Goal: Task Accomplishment & Management: Complete application form

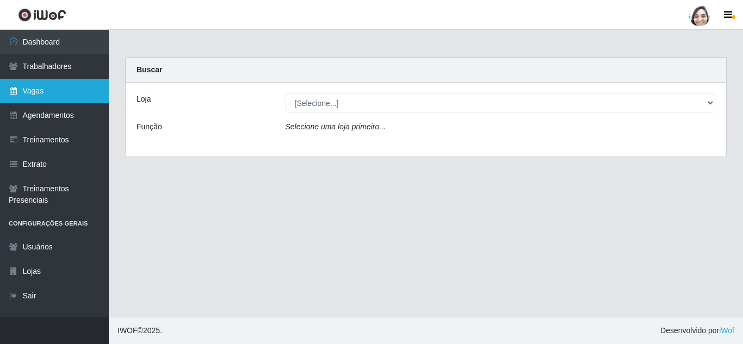
click at [36, 93] on link "Vagas" at bounding box center [54, 91] width 109 height 24
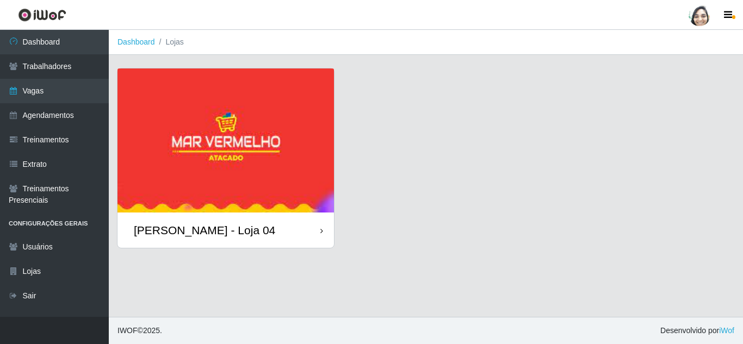
click at [262, 219] on div "[PERSON_NAME] - Loja 04" at bounding box center [225, 230] width 216 height 35
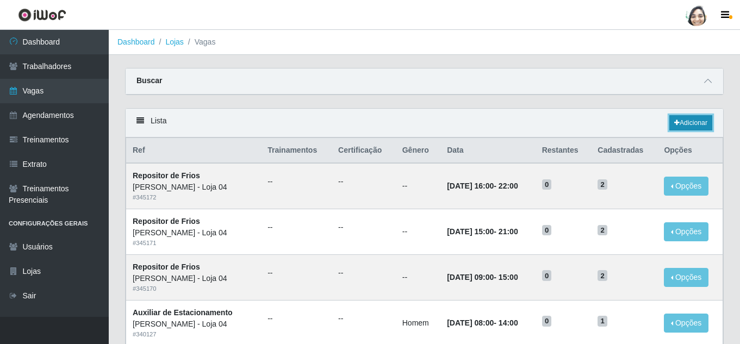
click at [683, 121] on link "Adicionar" at bounding box center [690, 122] width 43 height 15
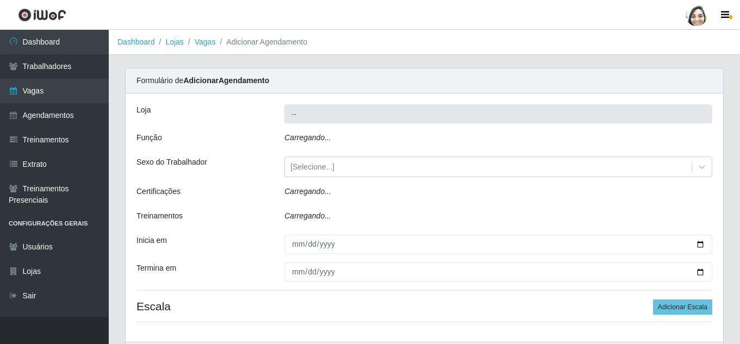
type input "[PERSON_NAME] - Loja 04"
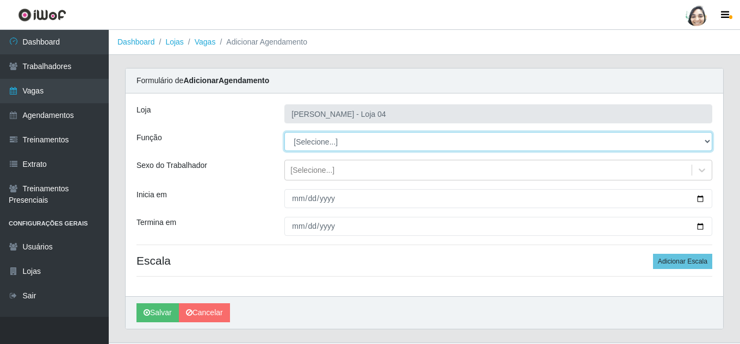
click at [365, 140] on select "[Selecione...] ASG ASG + ASG ++ Auxiliar de Depósito Auxiliar de Depósito + Aux…" at bounding box center [498, 141] width 428 height 19
select select "22"
click at [284, 132] on select "[Selecione...] ASG ASG + ASG ++ Auxiliar de Depósito Auxiliar de Depósito + Aux…" at bounding box center [498, 141] width 428 height 19
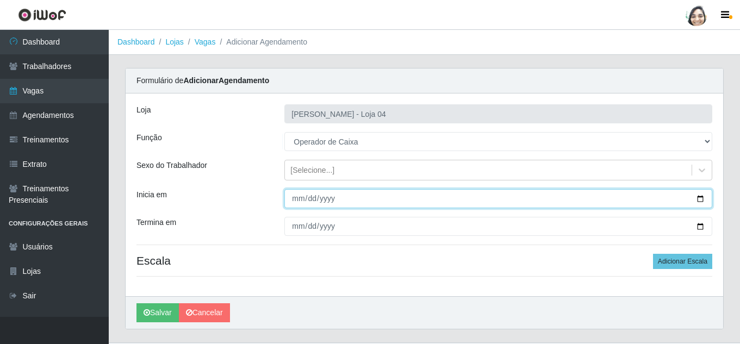
click at [294, 201] on input "Inicia em" at bounding box center [498, 198] width 428 height 19
type input "0009-09-19"
type input "[DATE]"
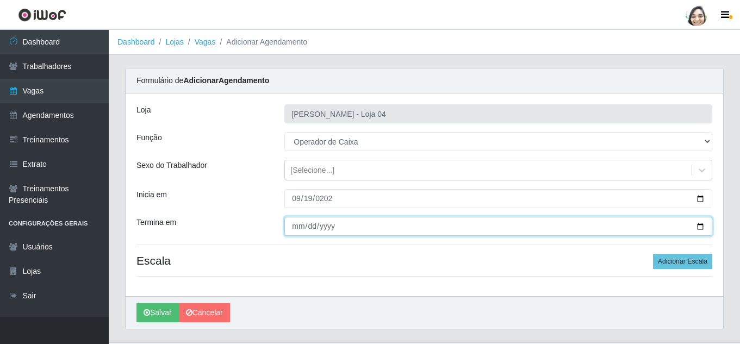
click at [292, 225] on input "Termina em" at bounding box center [498, 226] width 428 height 19
type input "[DATE]"
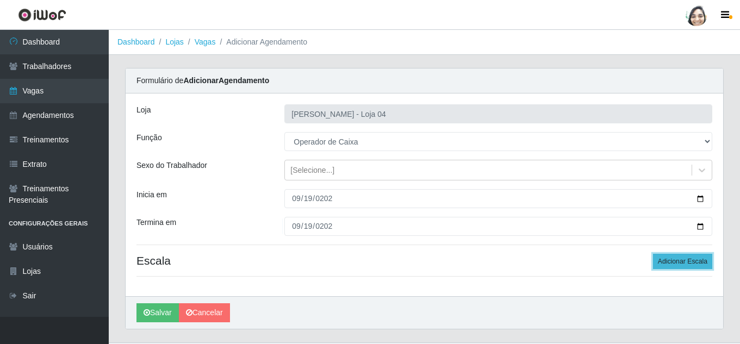
click at [672, 257] on button "Adicionar Escala" at bounding box center [682, 261] width 59 height 15
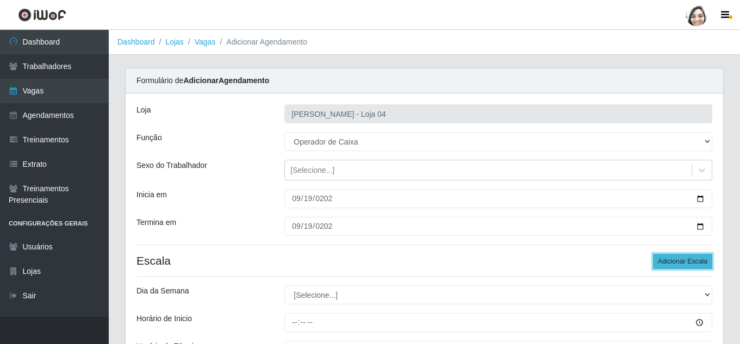
click at [680, 266] on button "Adicionar Escala" at bounding box center [682, 261] width 59 height 15
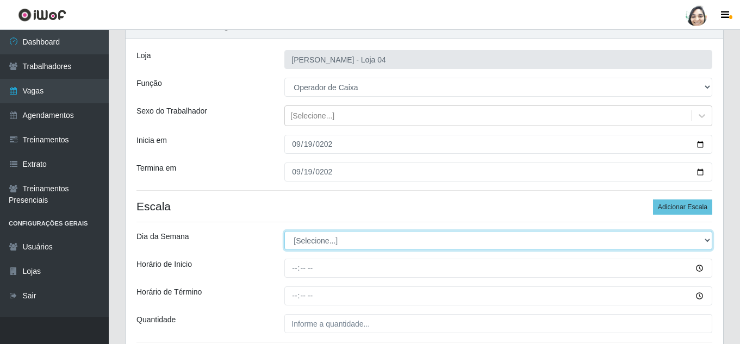
click at [327, 244] on select "[Selecione...] Segunda Terça Quarta Quinta Sexta Sábado Domingo" at bounding box center [498, 240] width 428 height 19
select select "5"
click at [284, 231] on select "[Selecione...] Segunda Terça Quarta Quinta Sexta Sábado Domingo" at bounding box center [498, 240] width 428 height 19
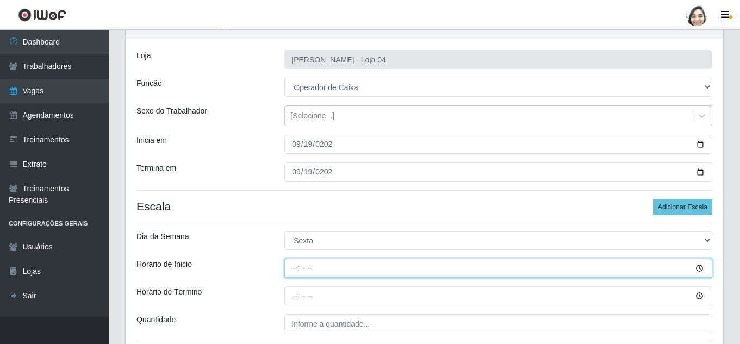
click at [294, 266] on input "Horário de Inicio" at bounding box center [498, 268] width 428 height 19
type input "08:20"
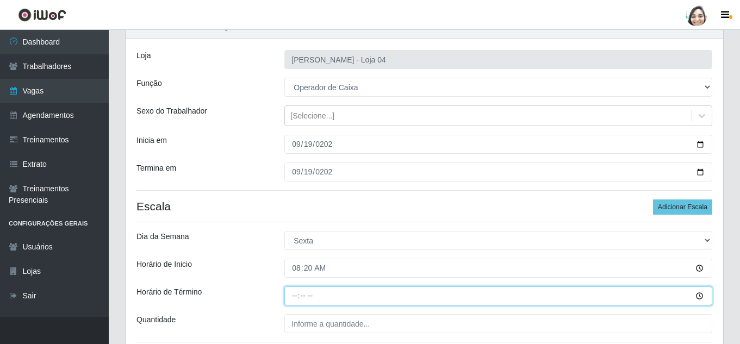
click at [294, 292] on input "Horário de Término" at bounding box center [498, 295] width 428 height 19
type input "14:20"
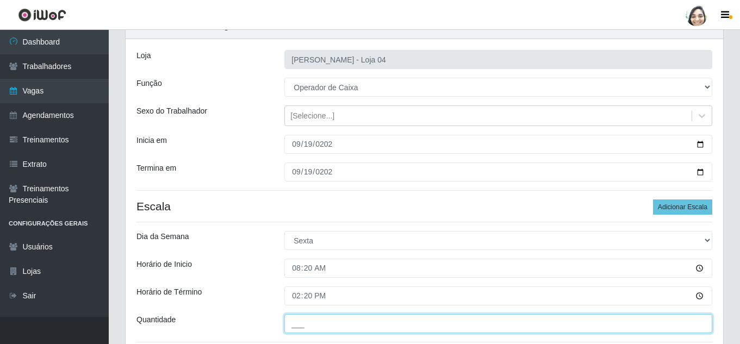
click at [332, 325] on input "___" at bounding box center [498, 323] width 428 height 19
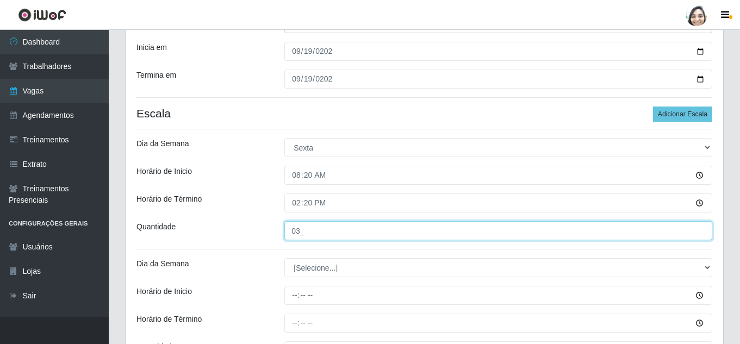
scroll to position [163, 0]
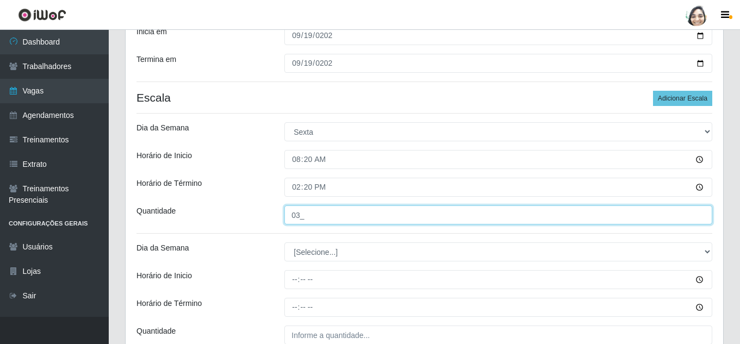
type input "03_"
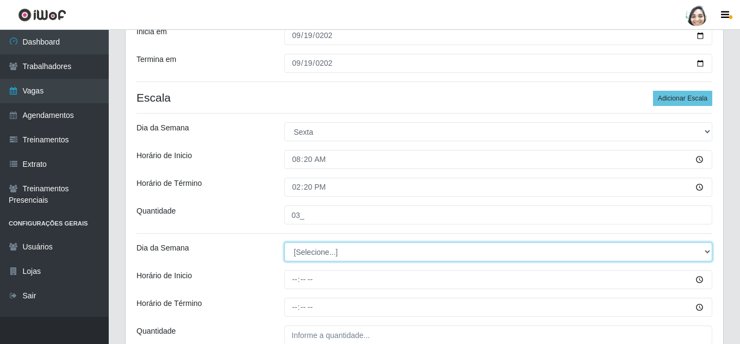
click at [319, 249] on select "[Selecione...] Segunda Terça Quarta Quinta Sexta Sábado Domingo" at bounding box center [498, 251] width 428 height 19
select select "5"
click at [284, 242] on select "[Selecione...] Segunda Terça Quarta Quinta Sexta Sábado Domingo" at bounding box center [498, 251] width 428 height 19
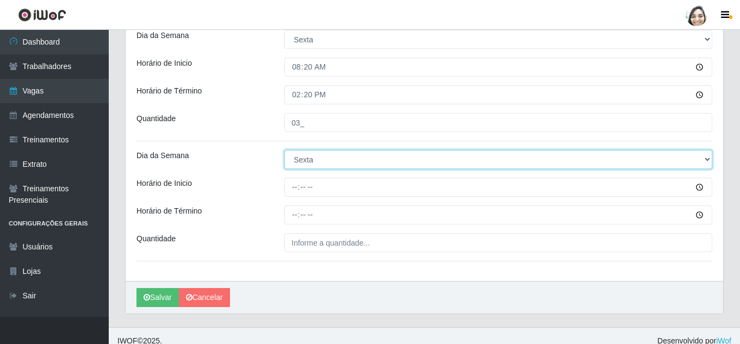
scroll to position [266, 0]
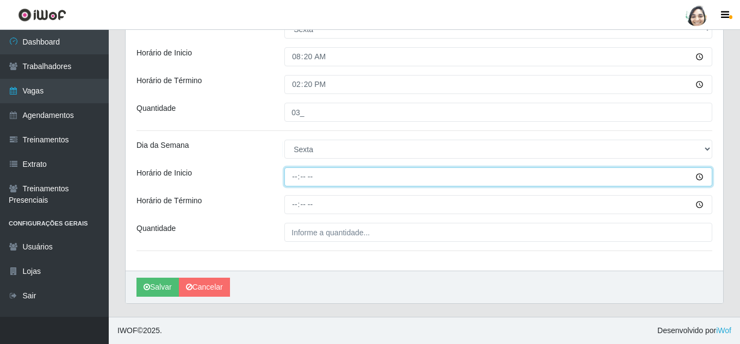
click at [296, 174] on input "Horário de Inicio" at bounding box center [498, 176] width 428 height 19
type input "16:20"
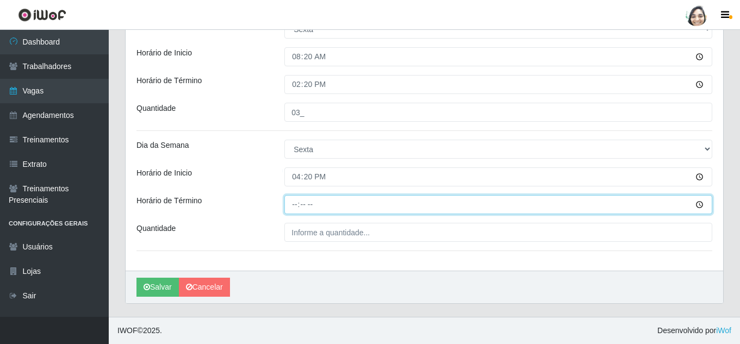
click at [296, 207] on input "Horário de Término" at bounding box center [498, 204] width 428 height 19
type input "22:20"
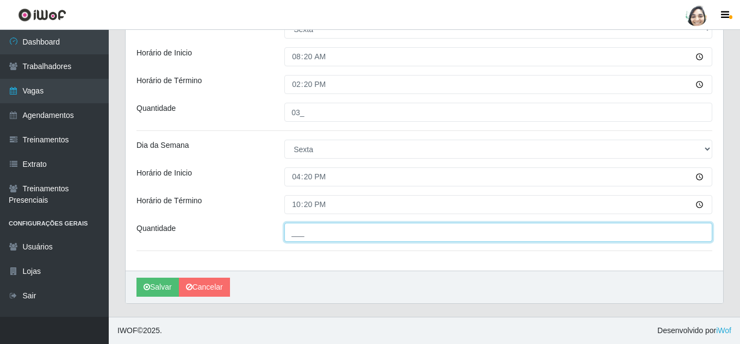
click at [320, 229] on input "___" at bounding box center [498, 232] width 428 height 19
type input "01_"
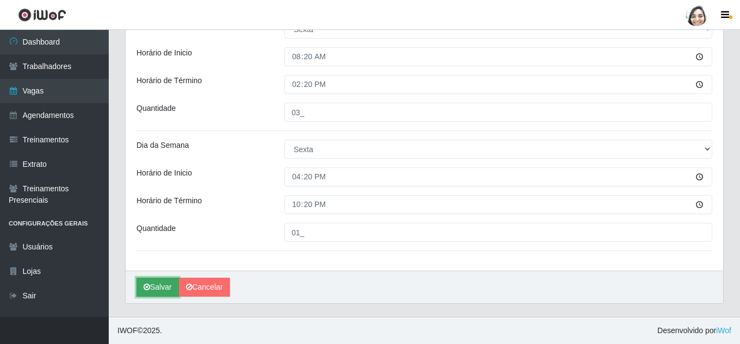
click at [162, 286] on button "Salvar" at bounding box center [157, 287] width 42 height 19
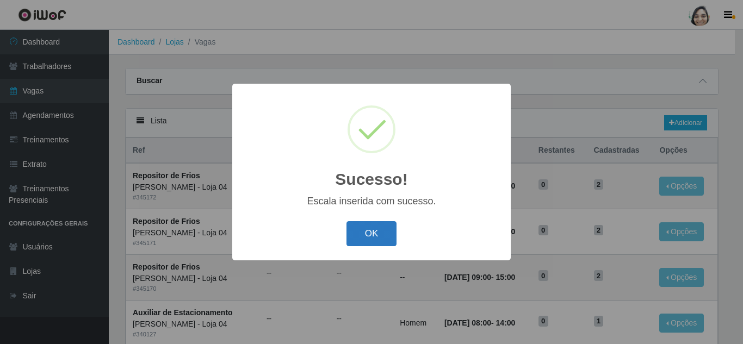
click at [362, 244] on button "OK" at bounding box center [371, 234] width 51 height 26
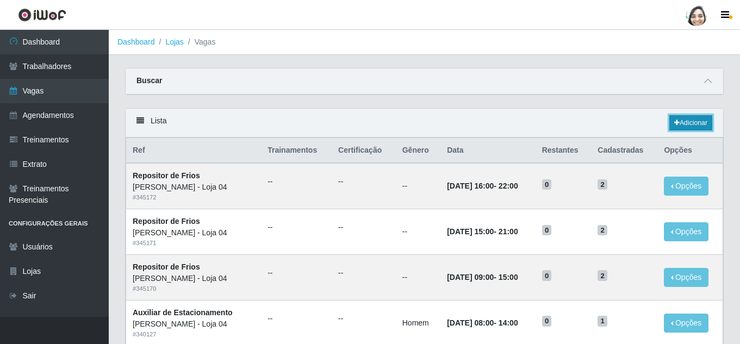
click at [702, 123] on link "Adicionar" at bounding box center [690, 122] width 43 height 15
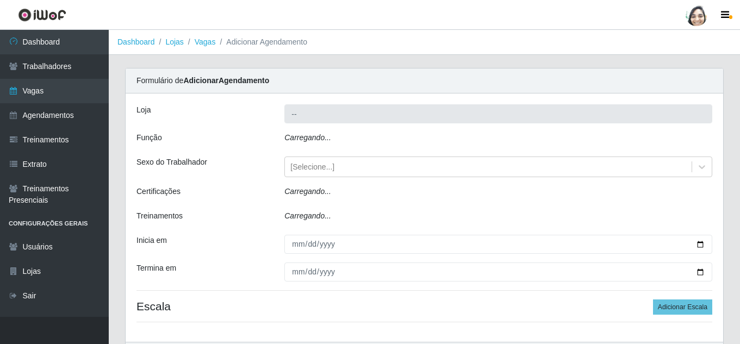
type input "[PERSON_NAME] - Loja 04"
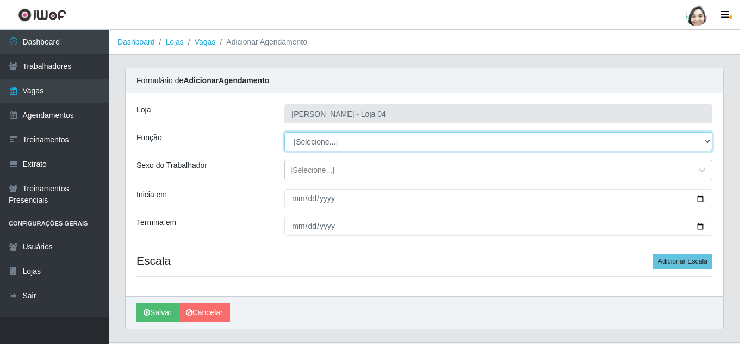
click at [311, 139] on select "[Selecione...] ASG ASG + ASG ++ Auxiliar de Depósito Auxiliar de Depósito + Aux…" at bounding box center [498, 141] width 428 height 19
select select "22"
click at [284, 132] on select "[Selecione...] ASG ASG + ASG ++ Auxiliar de Depósito Auxiliar de Depósito + Aux…" at bounding box center [498, 141] width 428 height 19
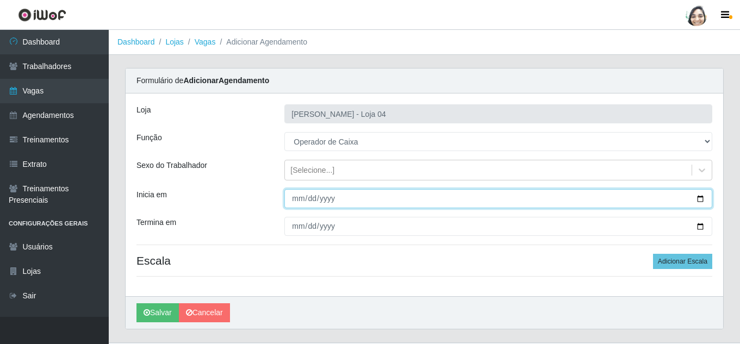
click at [288, 199] on input "Inicia em" at bounding box center [498, 198] width 428 height 19
type input "[DATE]"
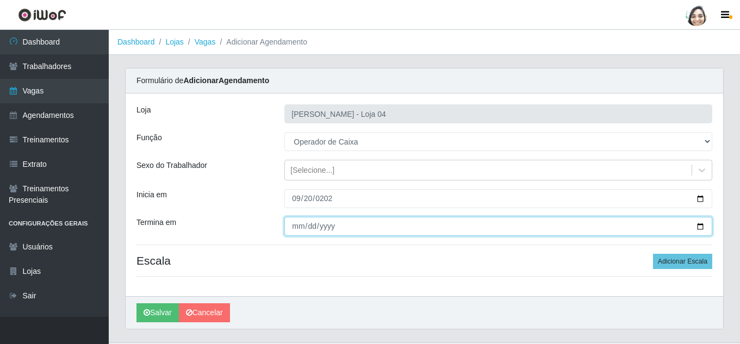
click at [302, 225] on input "Termina em" at bounding box center [498, 226] width 428 height 19
type input "[DATE]"
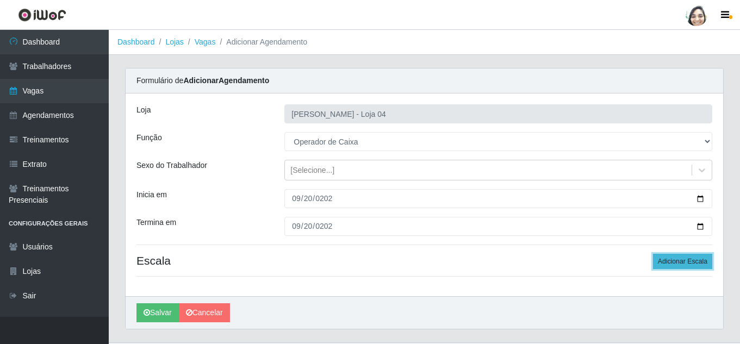
click at [685, 267] on button "Adicionar Escala" at bounding box center [682, 261] width 59 height 15
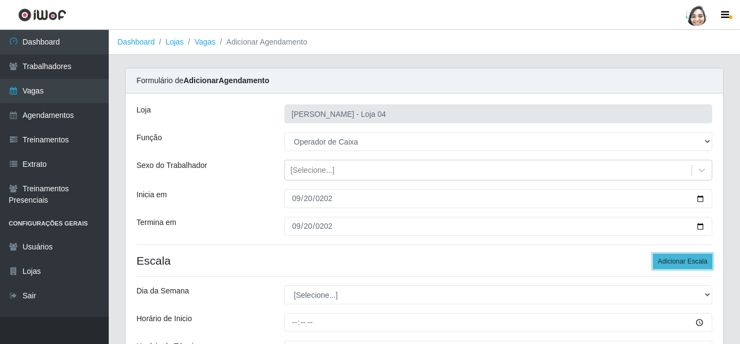
click at [683, 263] on button "Adicionar Escala" at bounding box center [682, 261] width 59 height 15
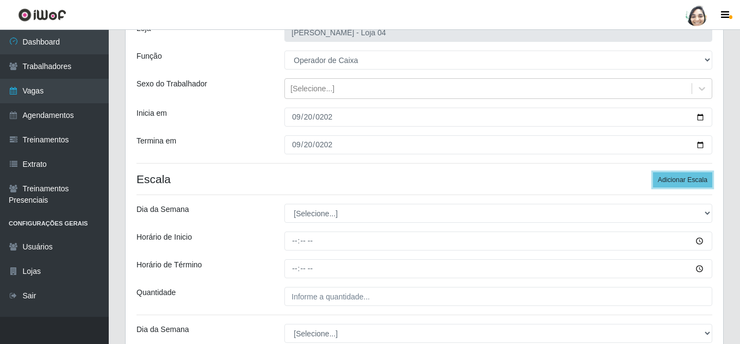
scroll to position [109, 0]
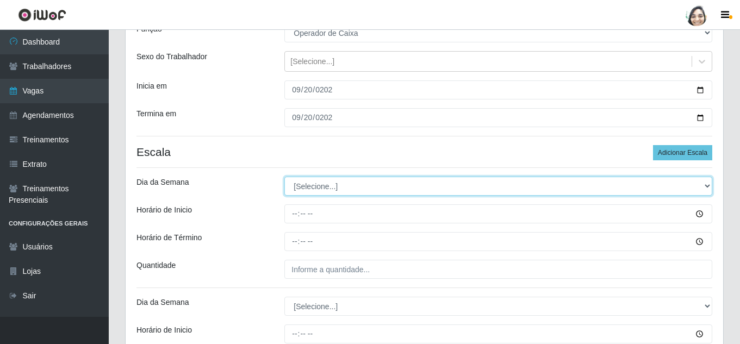
click at [330, 185] on select "[Selecione...] Segunda Terça Quarta Quinta Sexta Sábado Domingo" at bounding box center [498, 186] width 428 height 19
select select "6"
click at [284, 177] on select "[Selecione...] Segunda Terça Quarta Quinta Sexta Sábado Domingo" at bounding box center [498, 186] width 428 height 19
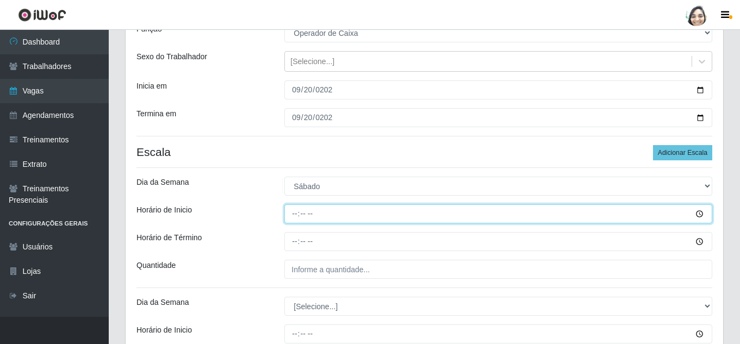
click at [294, 211] on input "Horário de Inicio" at bounding box center [498, 213] width 428 height 19
type input "08:20"
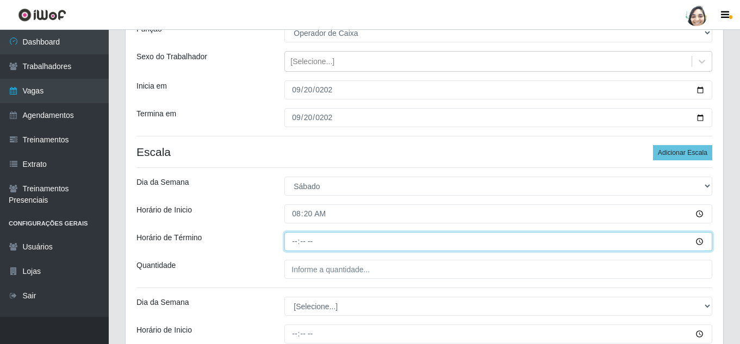
click at [292, 244] on input "Horário de Término" at bounding box center [498, 241] width 428 height 19
type input "14:20"
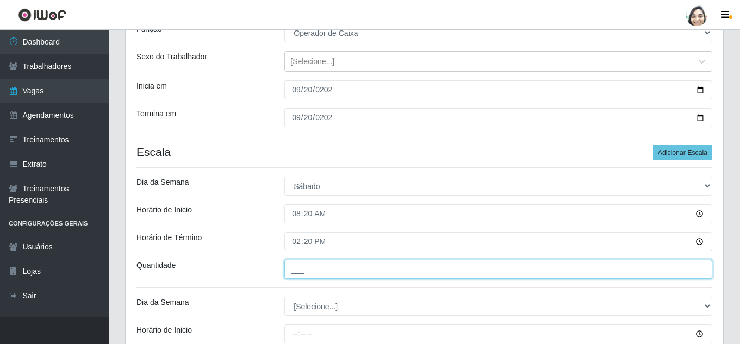
click at [326, 270] on input "___" at bounding box center [498, 269] width 428 height 19
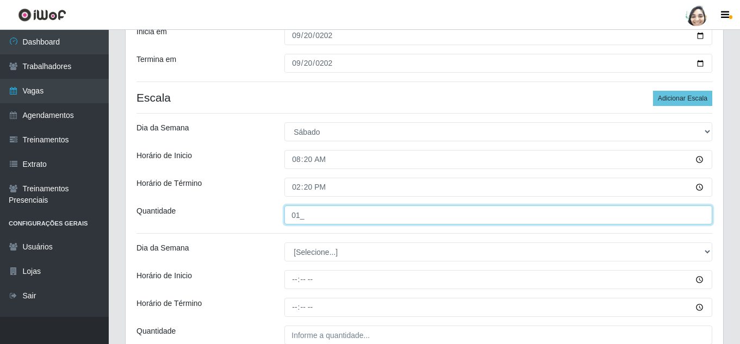
scroll to position [217, 0]
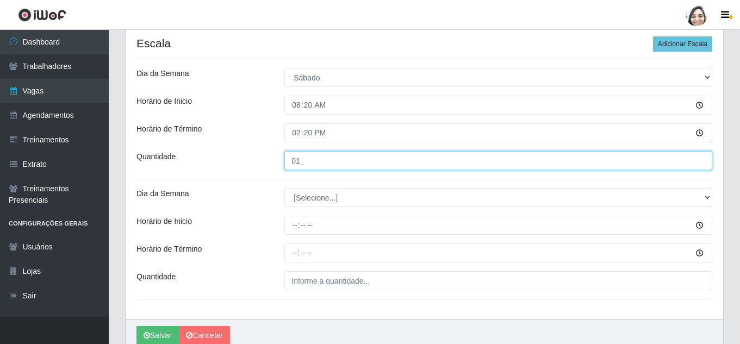
type input "01_"
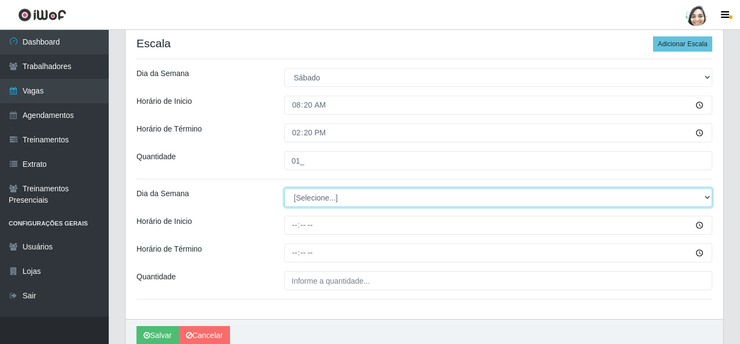
click at [332, 195] on select "[Selecione...] Segunda Terça Quarta Quinta Sexta Sábado Domingo" at bounding box center [498, 197] width 428 height 19
select select "6"
click at [284, 188] on select "[Selecione...] Segunda Terça Quarta Quinta Sexta Sábado Domingo" at bounding box center [498, 197] width 428 height 19
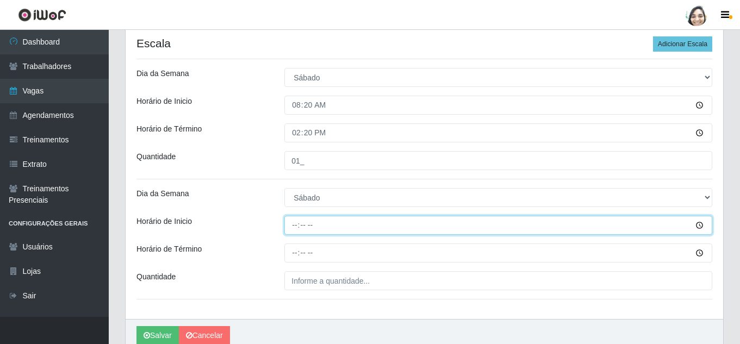
click at [294, 224] on input "Horário de Inicio" at bounding box center [498, 225] width 428 height 19
type input "12:20"
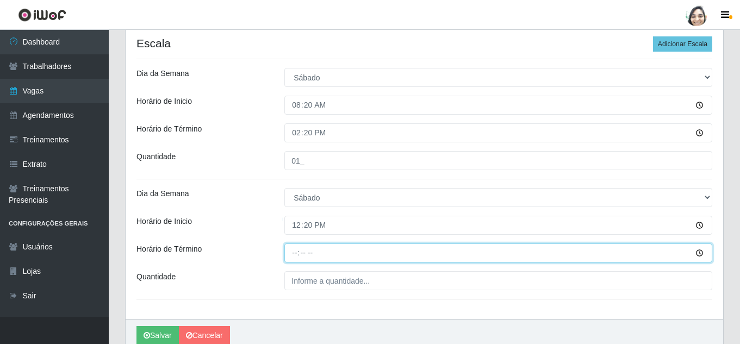
click at [298, 252] on input "Horário de Término" at bounding box center [498, 253] width 428 height 19
type input "18:20"
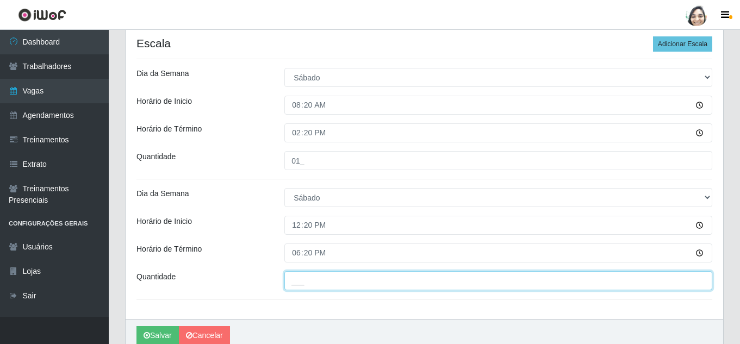
click at [340, 286] on input "___" at bounding box center [498, 280] width 428 height 19
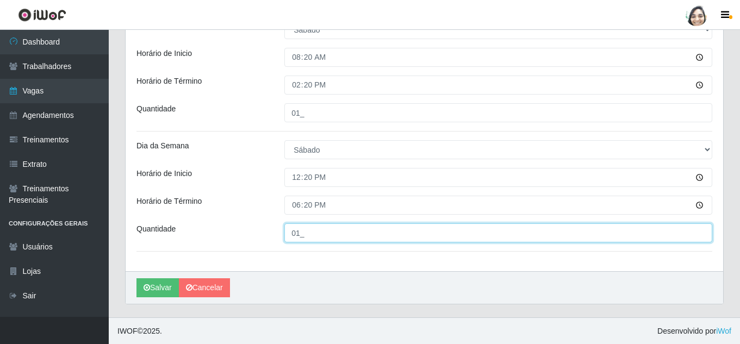
scroll to position [266, 0]
type input "01_"
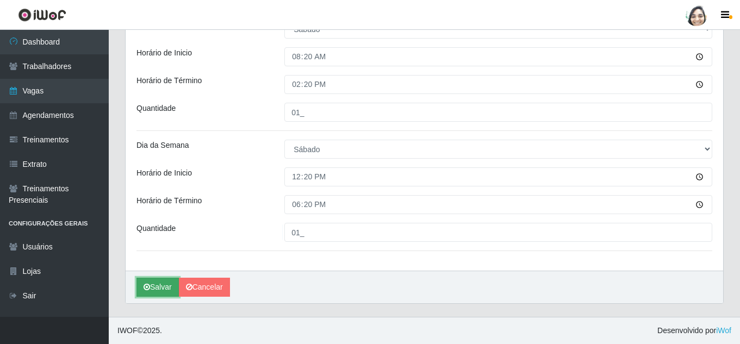
click at [154, 292] on button "Salvar" at bounding box center [157, 287] width 42 height 19
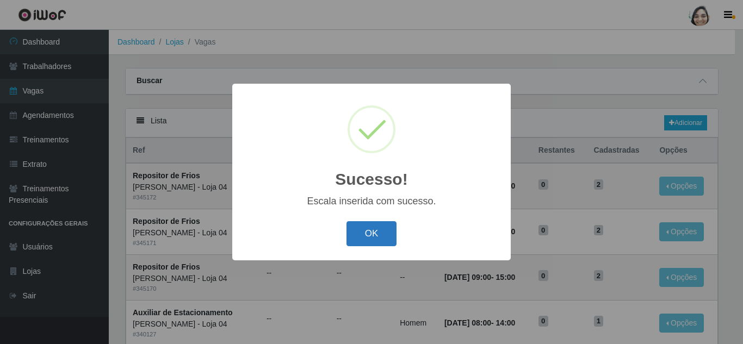
click at [375, 239] on button "OK" at bounding box center [371, 234] width 51 height 26
